Goal: Share content

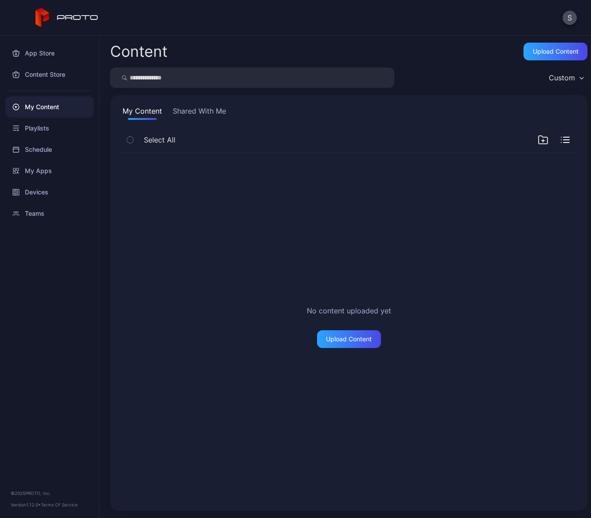
click at [190, 114] on button "Shared With Me" at bounding box center [199, 113] width 57 height 14
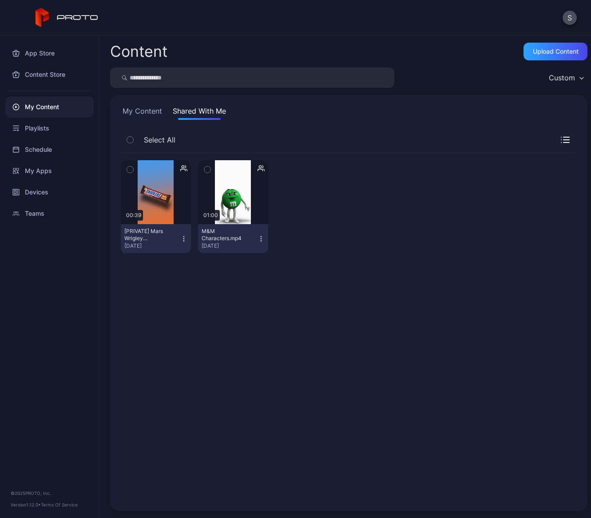
click at [561, 139] on icon "button" at bounding box center [565, 140] width 9 height 6
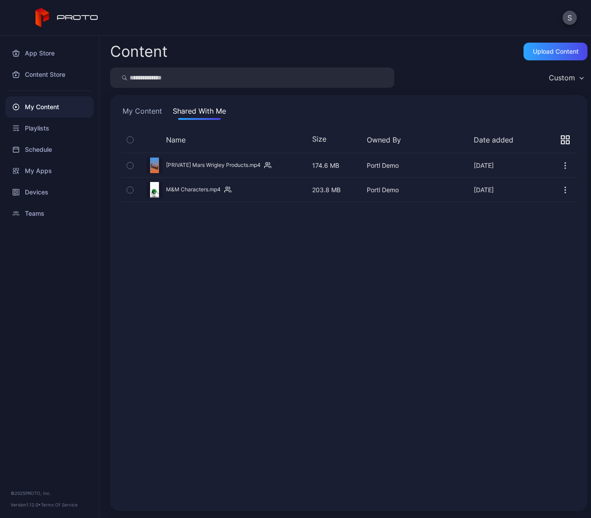
click at [128, 165] on icon "button" at bounding box center [130, 166] width 6 height 10
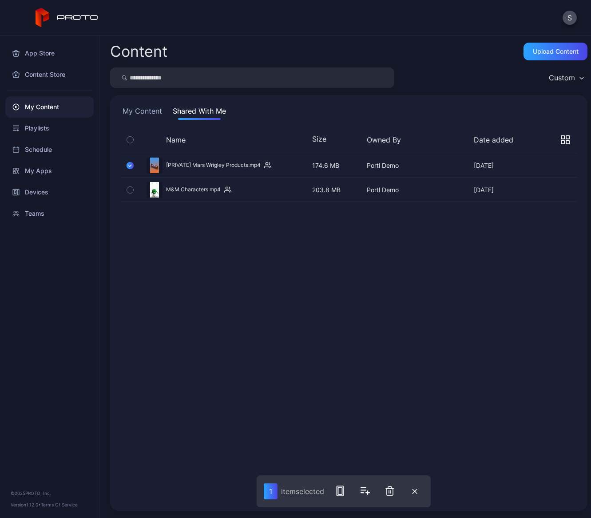
click at [129, 192] on icon "button" at bounding box center [130, 190] width 6 height 10
click at [557, 84] on button "Custom" at bounding box center [565, 77] width 43 height 20
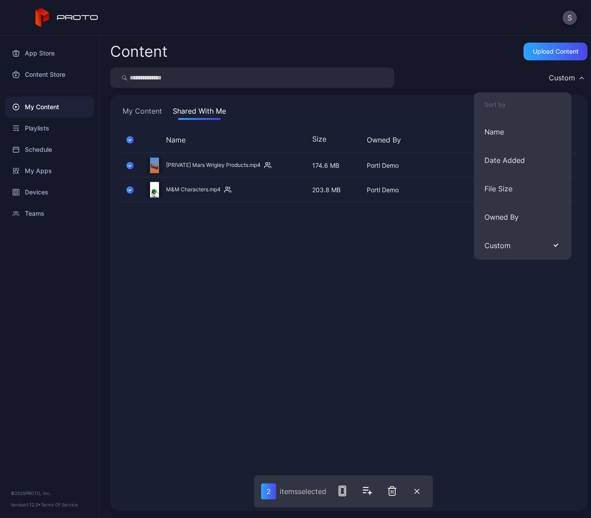
click at [369, 316] on div "Preview [PRIVATE] Mars Wrigley Products.mp4 [DATE] 174.6 MB Portl Demo [DATE] P…" at bounding box center [349, 326] width 470 height 361
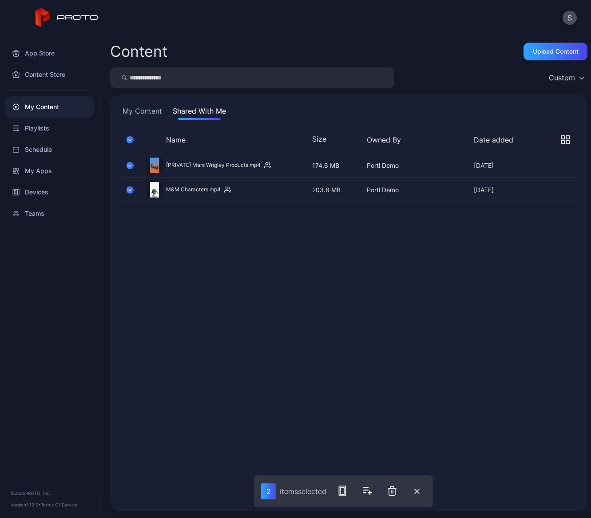
click at [443, 162] on div "Preview" at bounding box center [349, 166] width 456 height 24
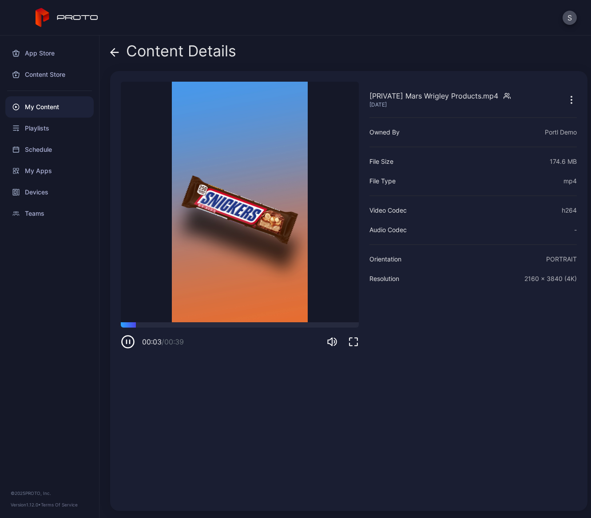
click at [566, 102] on icon "button" at bounding box center [571, 100] width 11 height 11
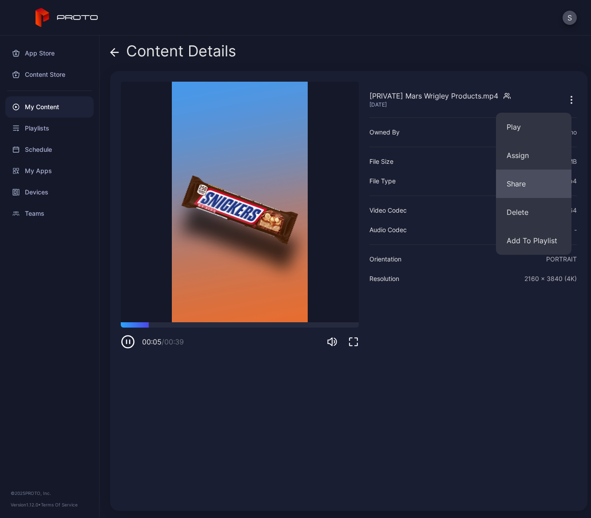
click at [520, 185] on button "Share" at bounding box center [533, 184] width 75 height 28
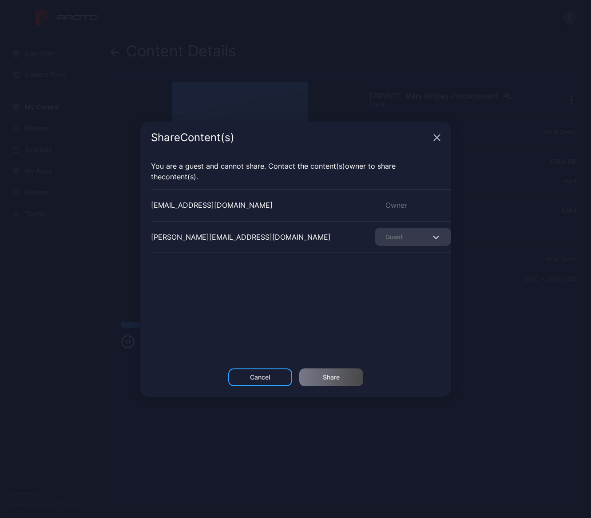
click at [434, 134] on icon "button" at bounding box center [436, 137] width 7 height 7
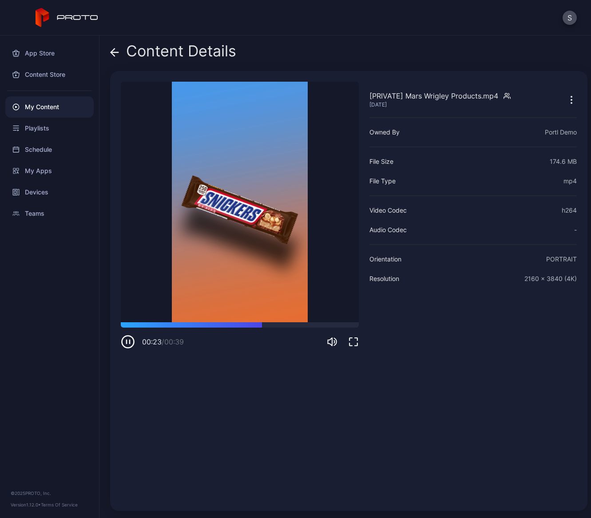
click at [507, 94] on icon "button" at bounding box center [506, 94] width 2 height 2
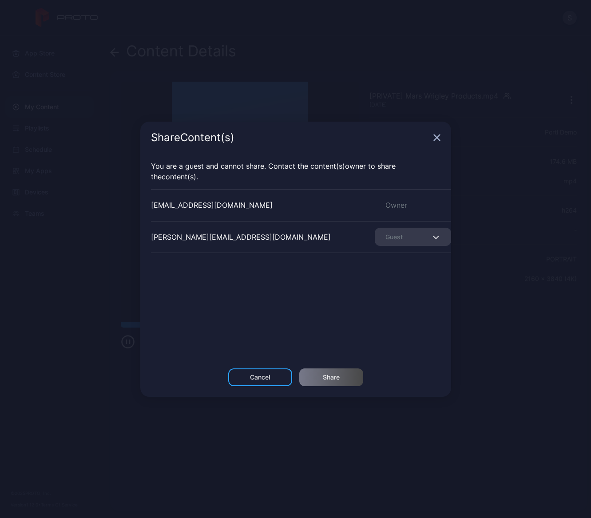
click at [436, 136] on icon "button" at bounding box center [436, 137] width 7 height 7
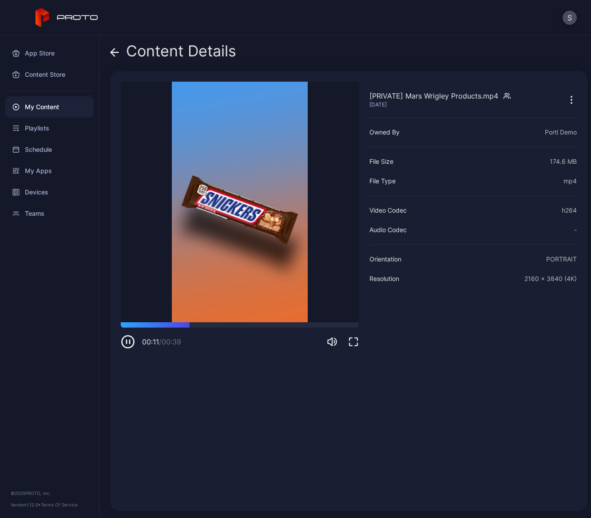
click at [111, 51] on icon at bounding box center [114, 52] width 9 height 9
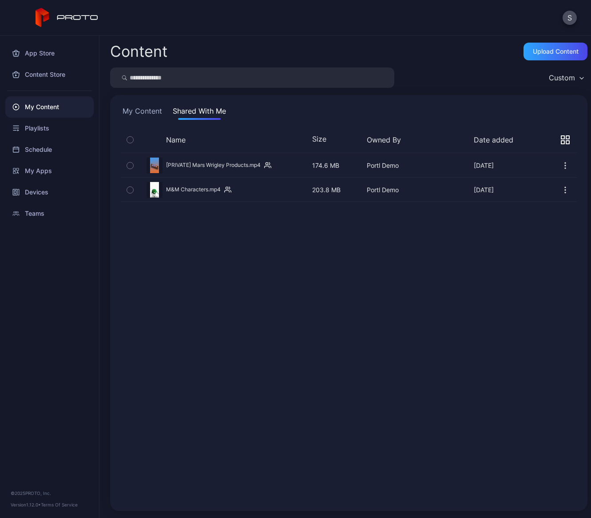
click at [561, 166] on icon "button" at bounding box center [565, 165] width 9 height 9
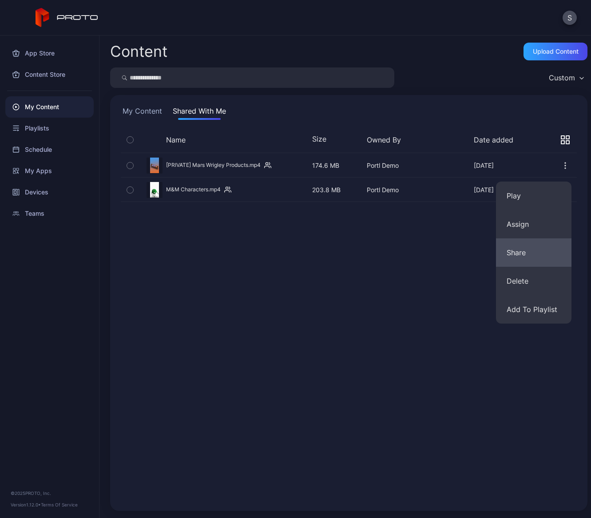
click at [516, 243] on button "Share" at bounding box center [533, 252] width 75 height 28
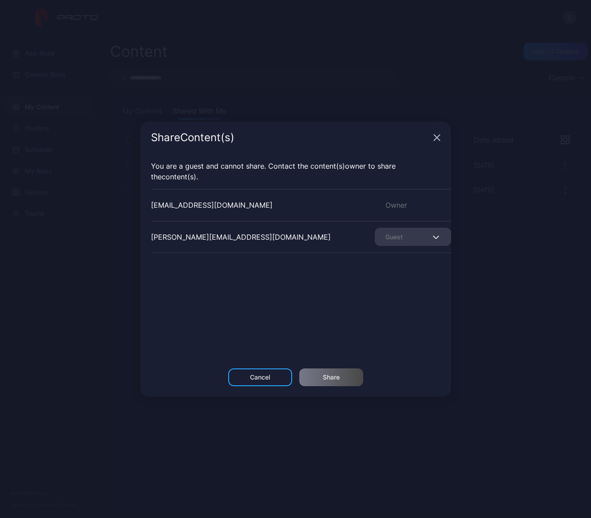
click at [433, 237] on icon "button" at bounding box center [436, 237] width 7 height 4
click at [390, 295] on div "[EMAIL_ADDRESS][DOMAIN_NAME] Owner [PERSON_NAME][DOMAIN_NAME][EMAIL_ADDRESS][DO…" at bounding box center [301, 255] width 300 height 133
drag, startPoint x: 258, startPoint y: 204, endPoint x: 107, endPoint y: 214, distance: 150.8
click at [107, 214] on div "Share Content (s) You are a guest and cannot share. Contact the Content (s) own…" at bounding box center [295, 259] width 591 height 518
click at [437, 141] on div "Share Content (s)" at bounding box center [295, 138] width 311 height 32
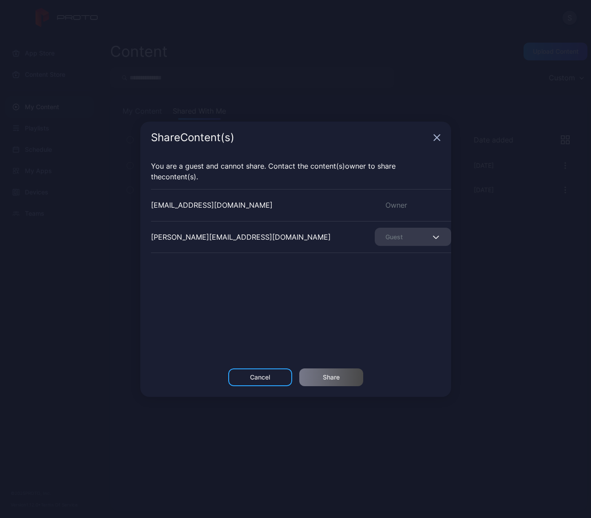
click at [437, 140] on icon "button" at bounding box center [436, 137] width 7 height 7
